Goal: Use online tool/utility: Utilize a website feature to perform a specific function

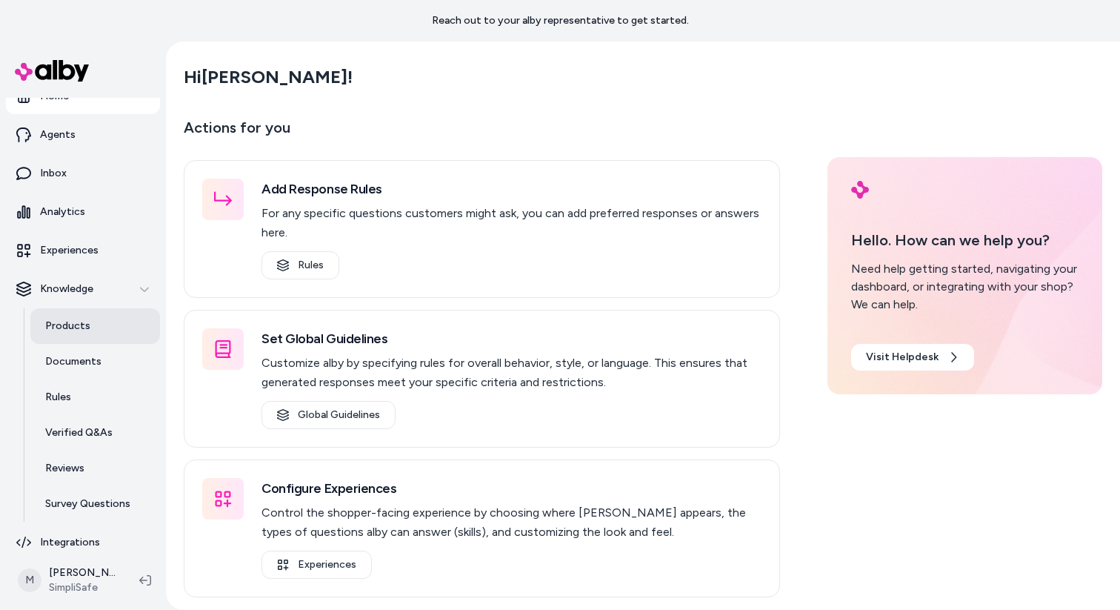
scroll to position [32, 0]
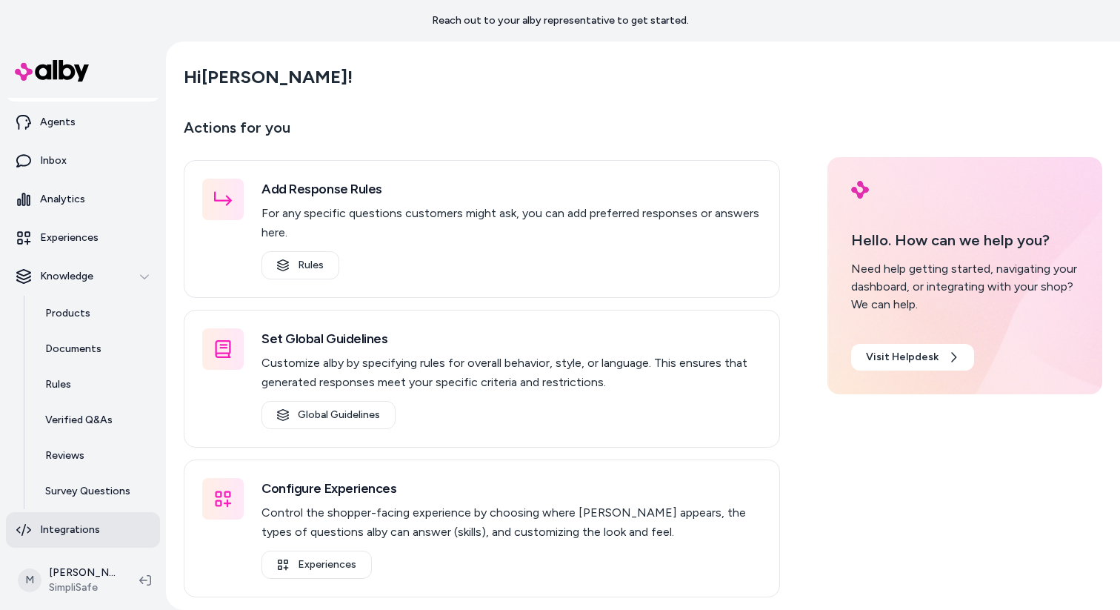
click at [67, 531] on p "Integrations" at bounding box center [70, 529] width 60 height 15
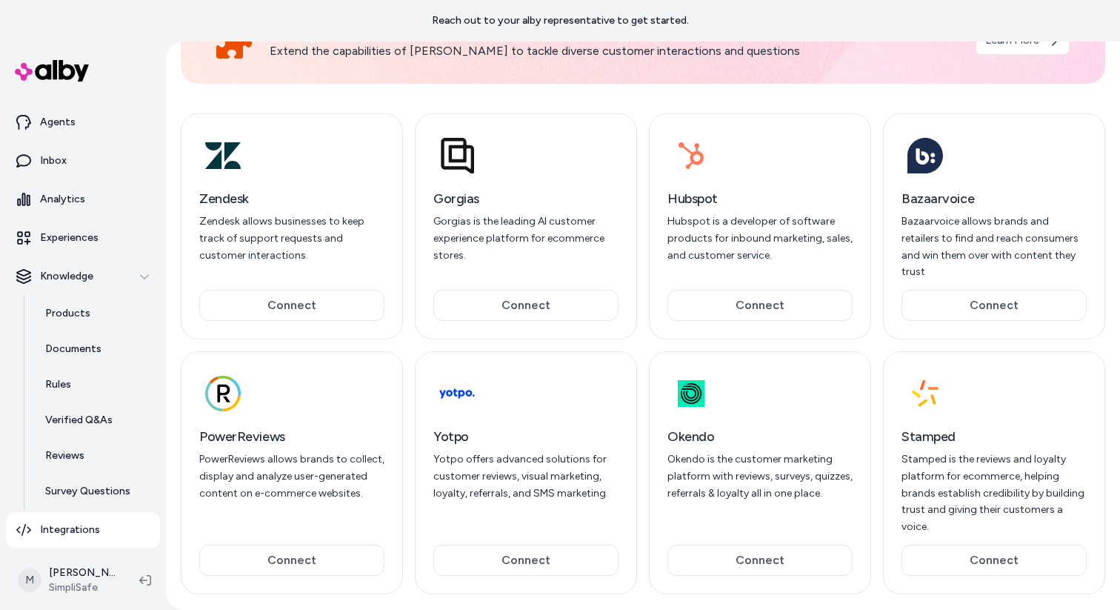
scroll to position [109, 0]
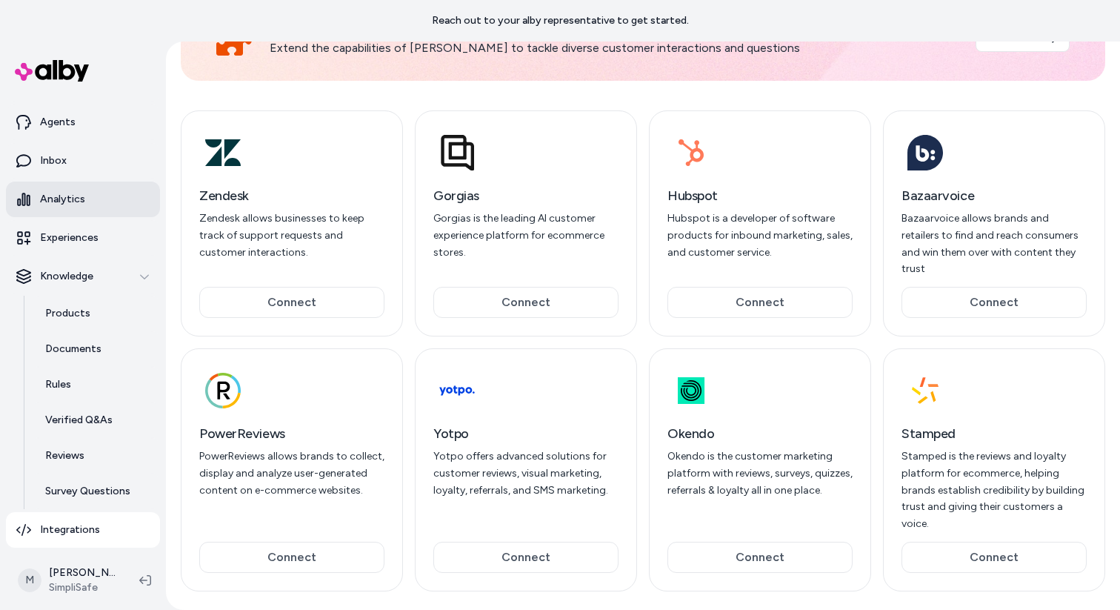
click at [82, 198] on p "Analytics" at bounding box center [62, 199] width 45 height 15
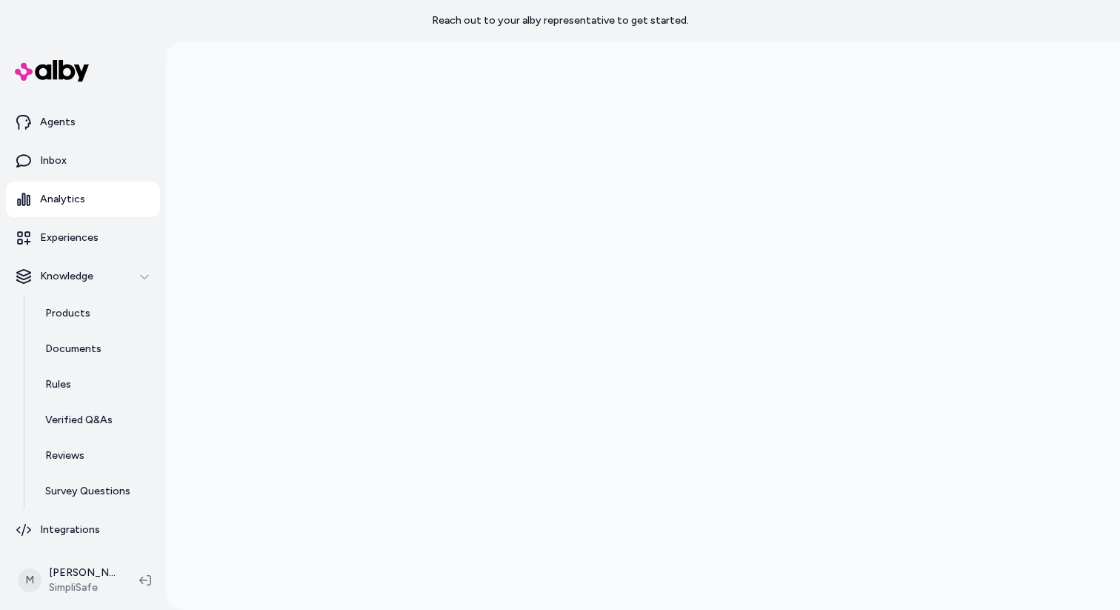
scroll to position [41, 0]
click at [83, 164] on link "Inbox" at bounding box center [83, 161] width 154 height 36
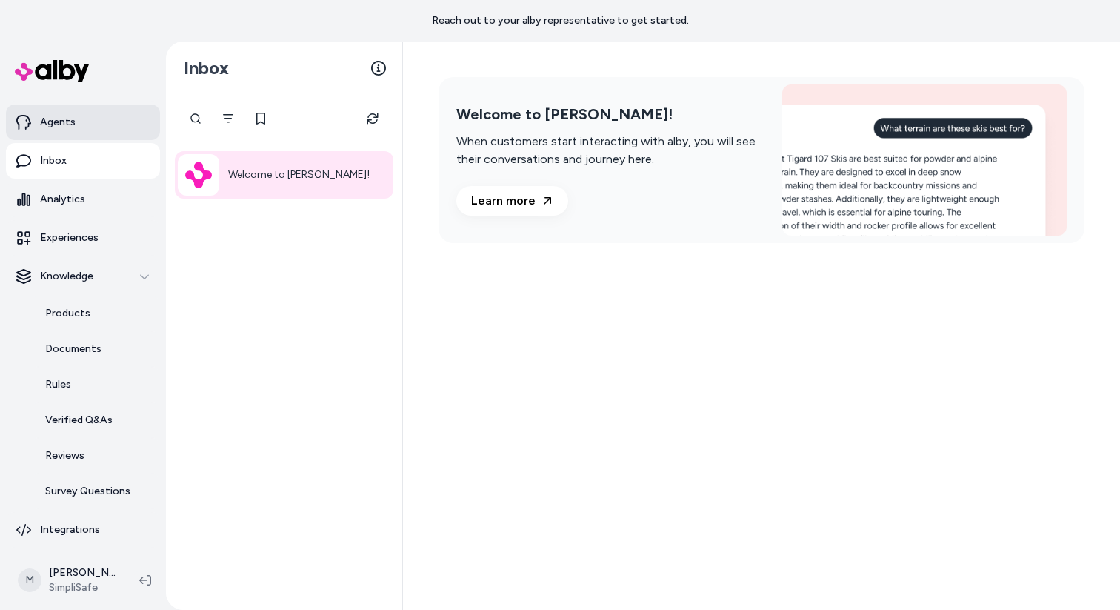
click at [46, 115] on p "Agents" at bounding box center [58, 122] width 36 height 15
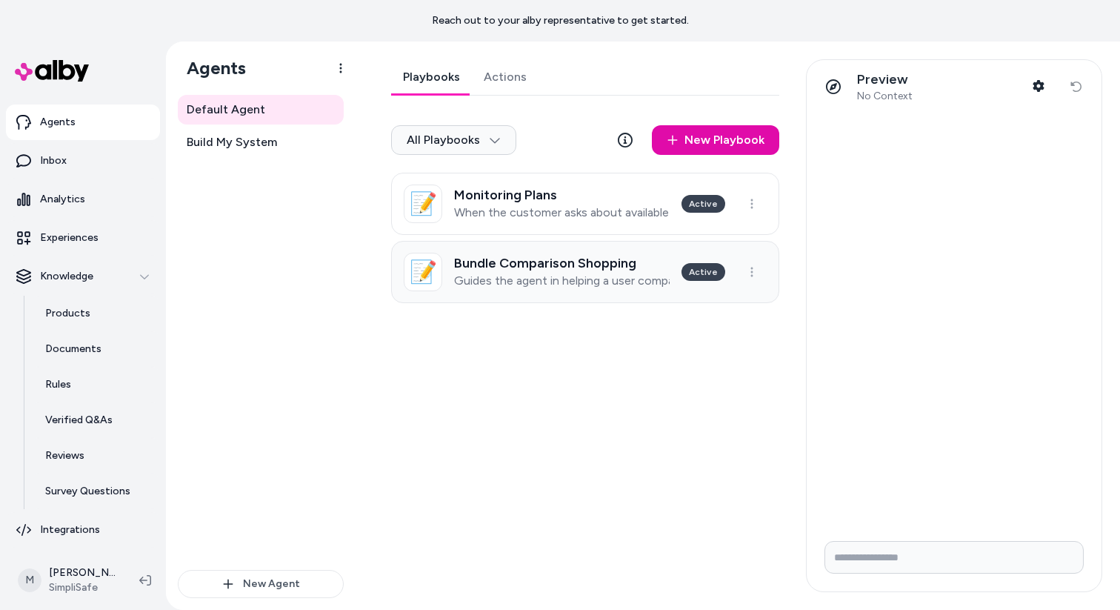
click at [515, 268] on h3 "Bundle Comparison Shopping" at bounding box center [562, 263] width 216 height 15
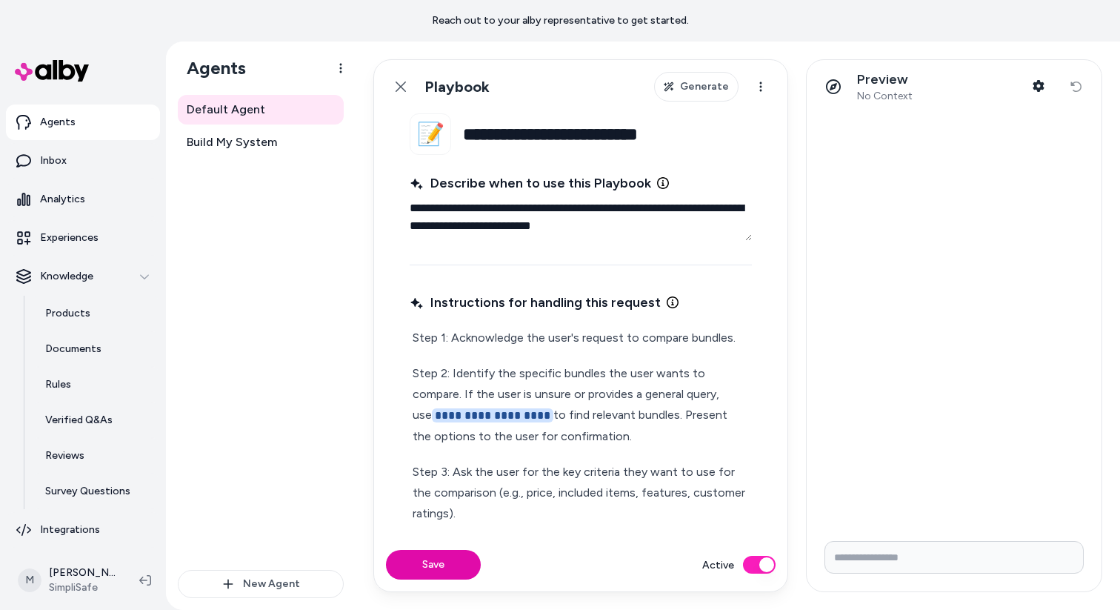
click at [934, 557] on input "Write your prompt here" at bounding box center [953, 557] width 259 height 33
type input "**********"
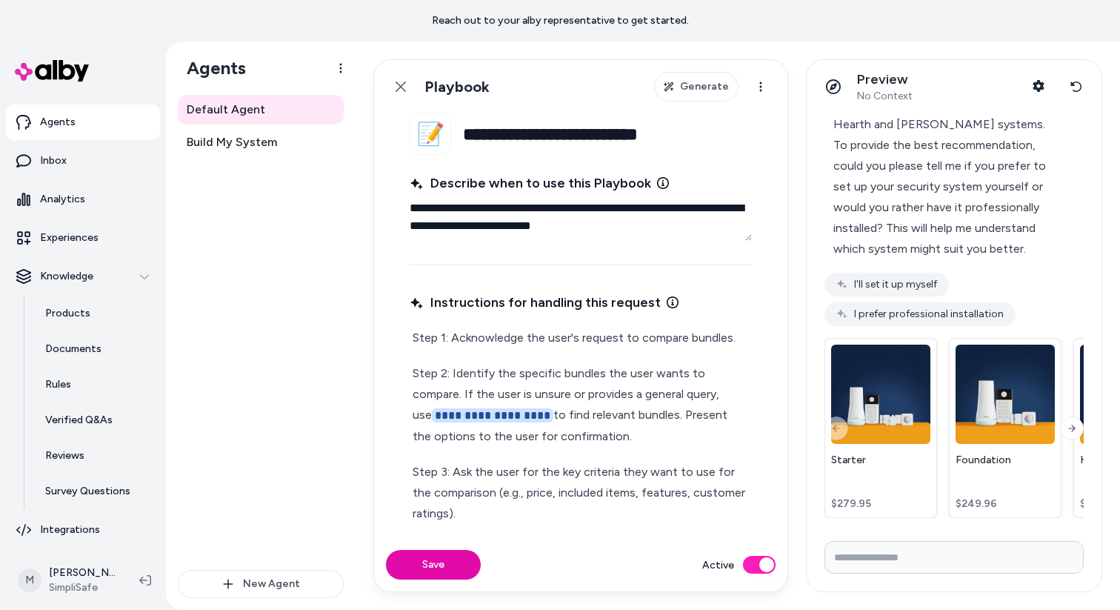
scroll to position [113, 0]
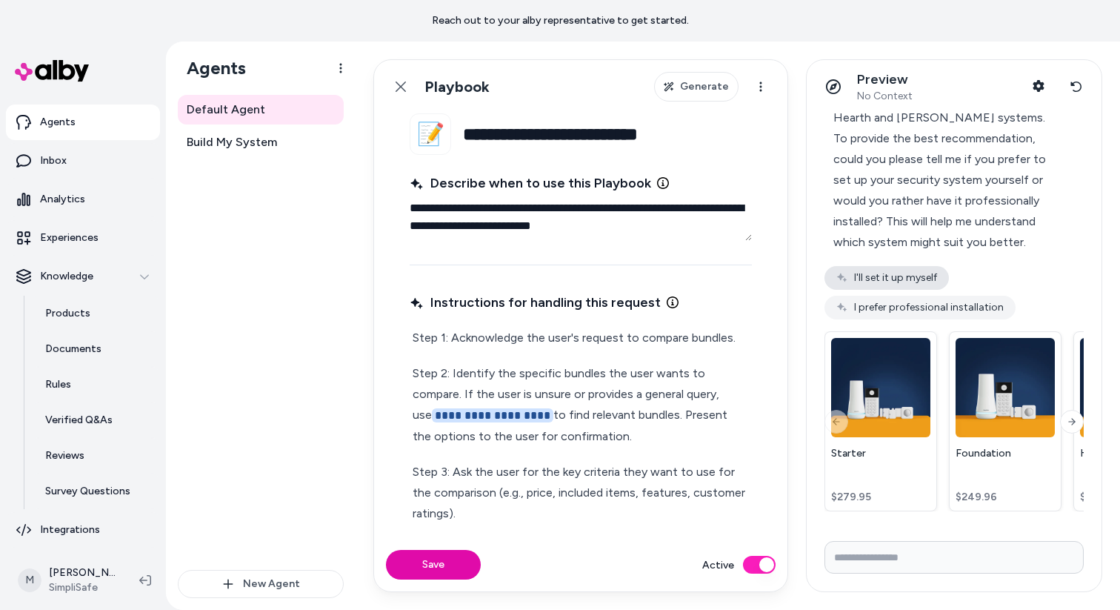
click at [912, 282] on button "I'll set it up myself" at bounding box center [886, 278] width 124 height 24
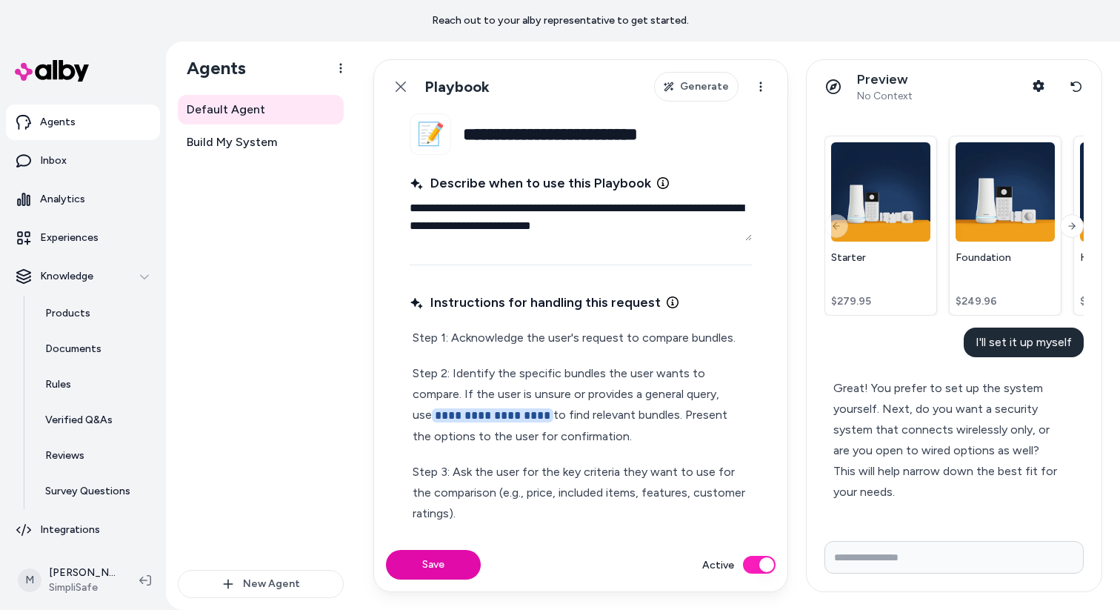
scroll to position [293, 0]
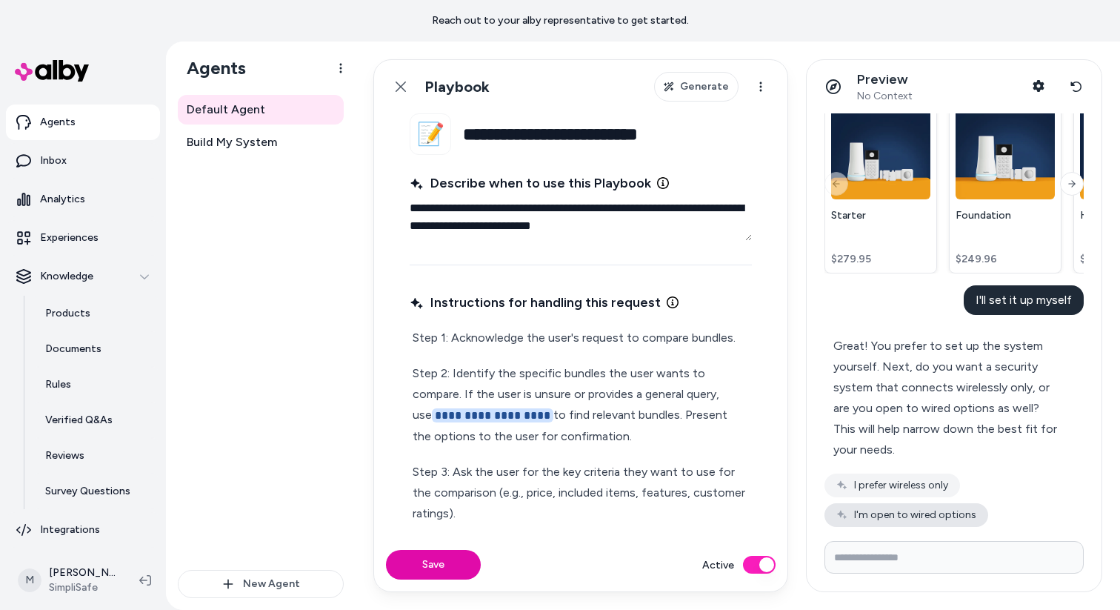
click at [927, 519] on button "I'm open to wired options" at bounding box center [906, 515] width 164 height 24
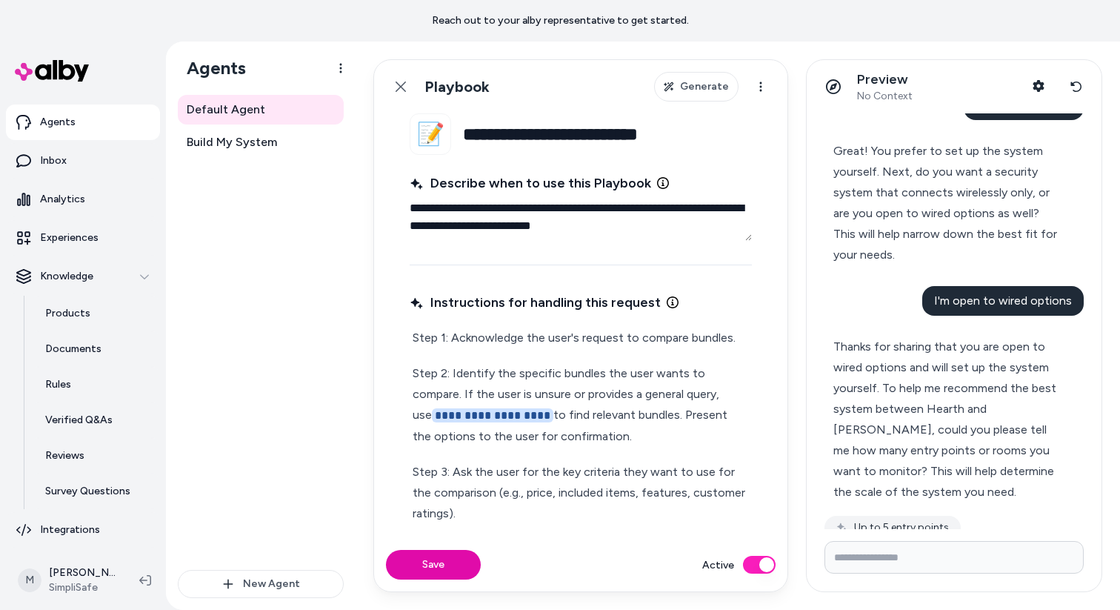
scroll to position [532, 0]
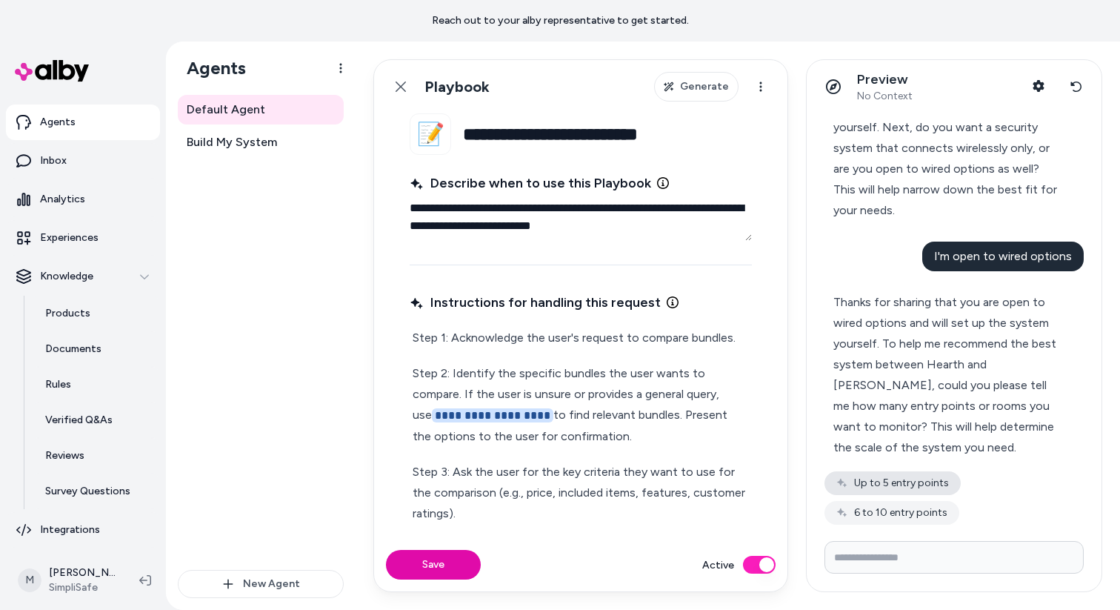
click at [916, 478] on button "Up to 5 entry points" at bounding box center [892, 483] width 136 height 24
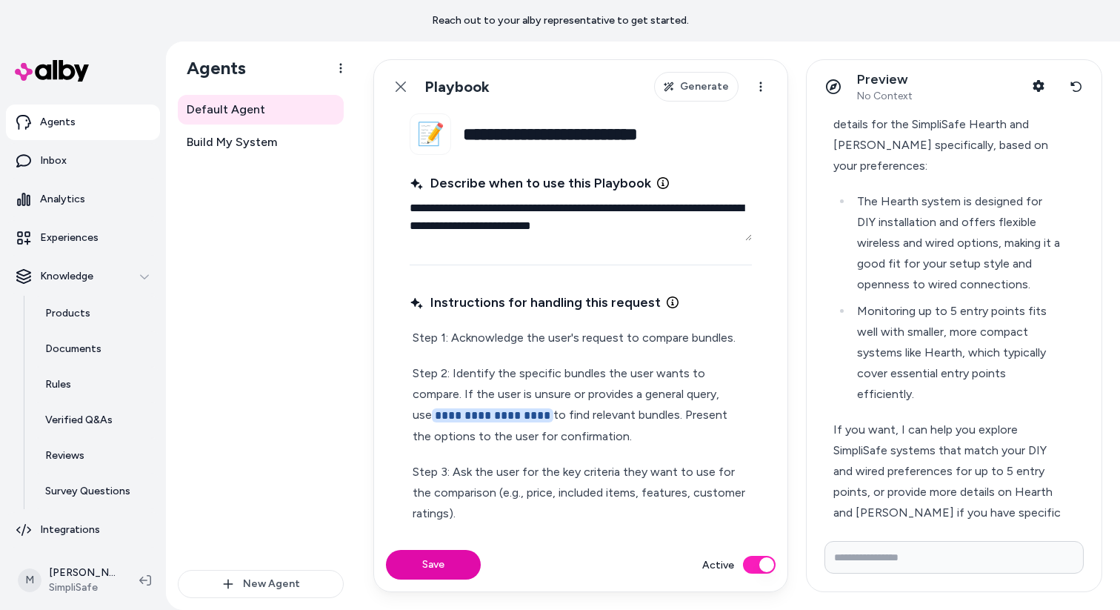
scroll to position [1074, 0]
